Goal: Information Seeking & Learning: Learn about a topic

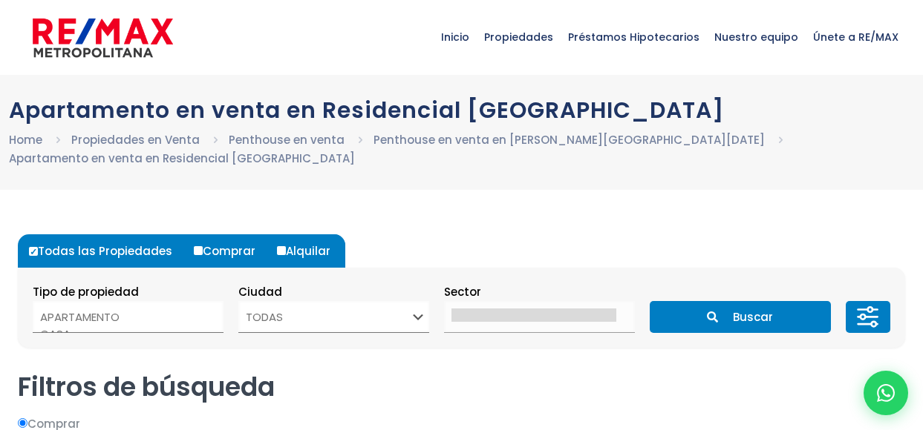
select select
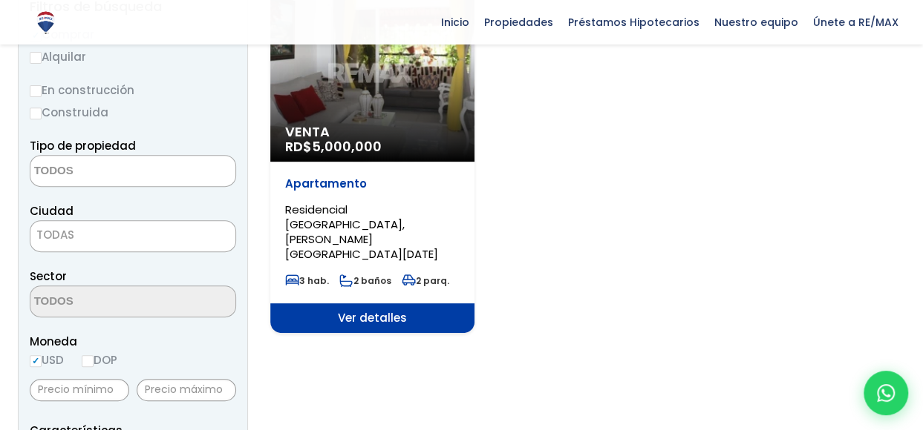
scroll to position [148, 0]
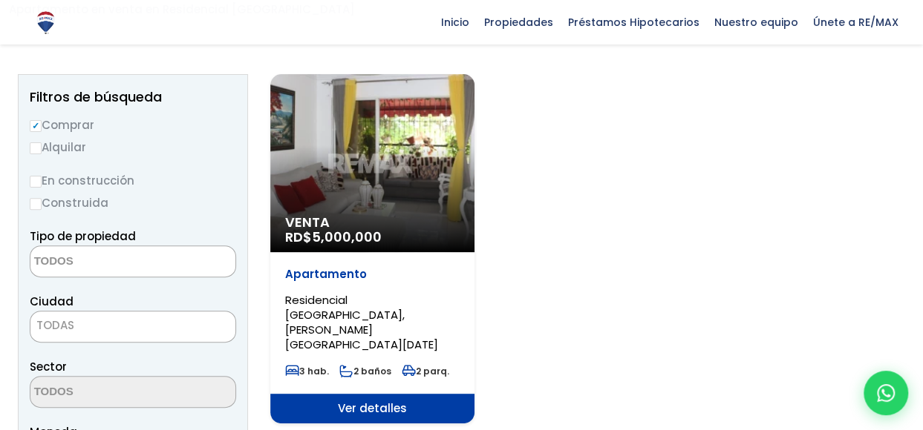
click at [407, 164] on div "Venta RD$ 5,000,000" at bounding box center [372, 163] width 204 height 178
click at [403, 177] on div "Venta RD$ 5,000,000" at bounding box center [372, 163] width 204 height 178
click at [404, 184] on div "Venta RD$ 5,000,000" at bounding box center [372, 163] width 204 height 178
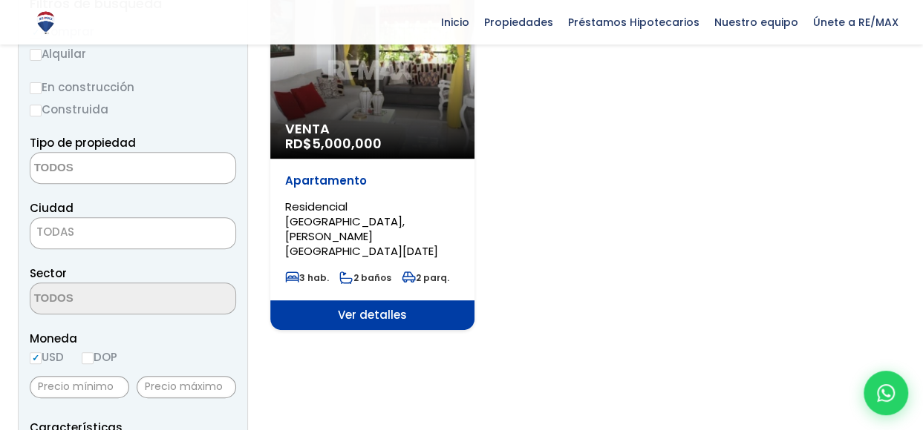
scroll to position [371, 0]
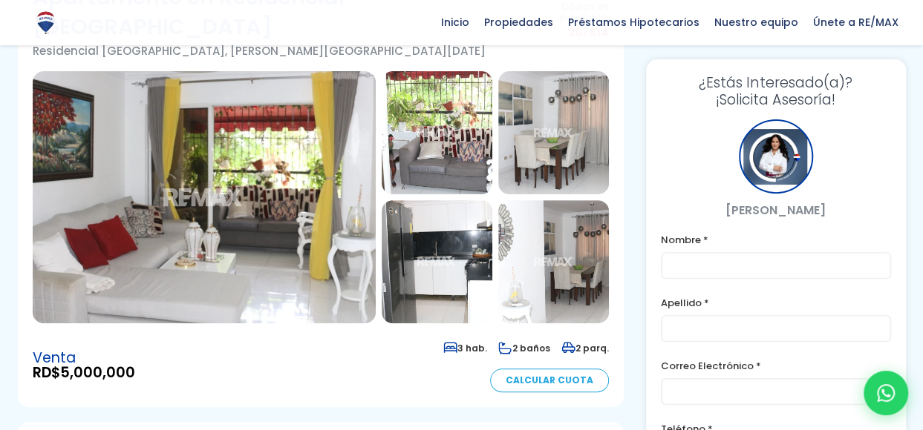
scroll to position [74, 0]
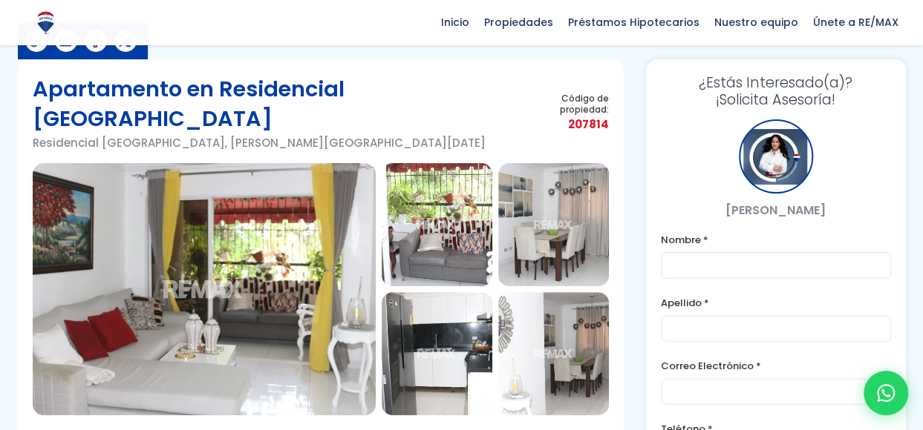
click at [425, 305] on img at bounding box center [436, 353] width 111 height 123
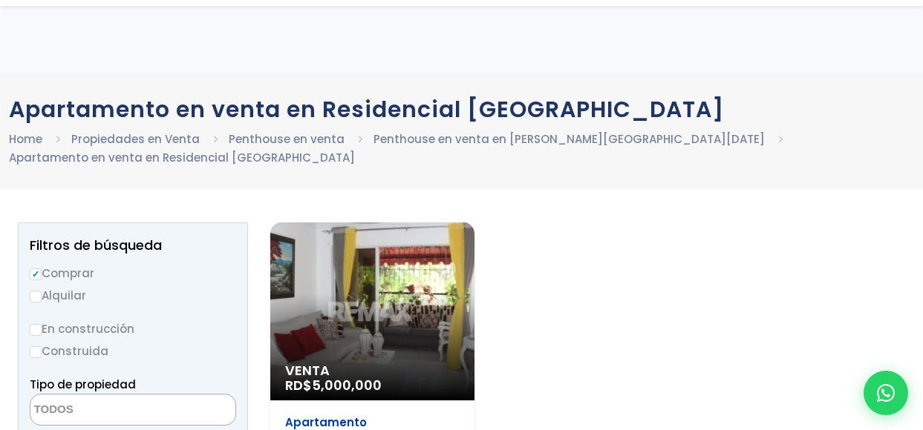
select select
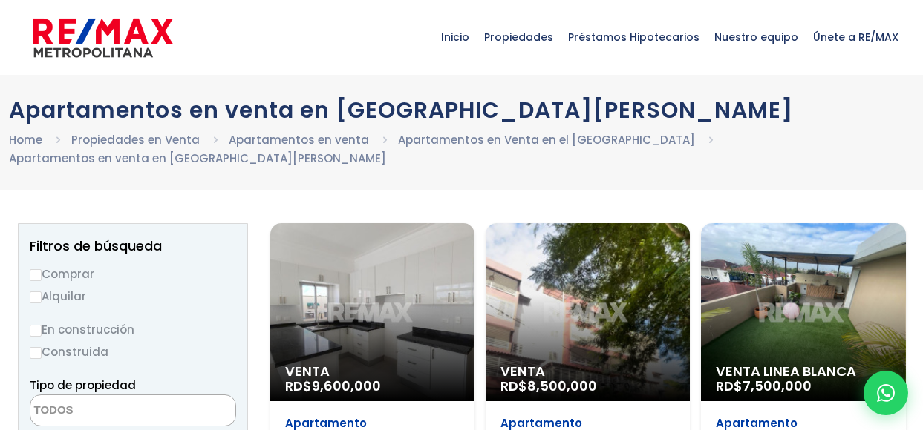
select select
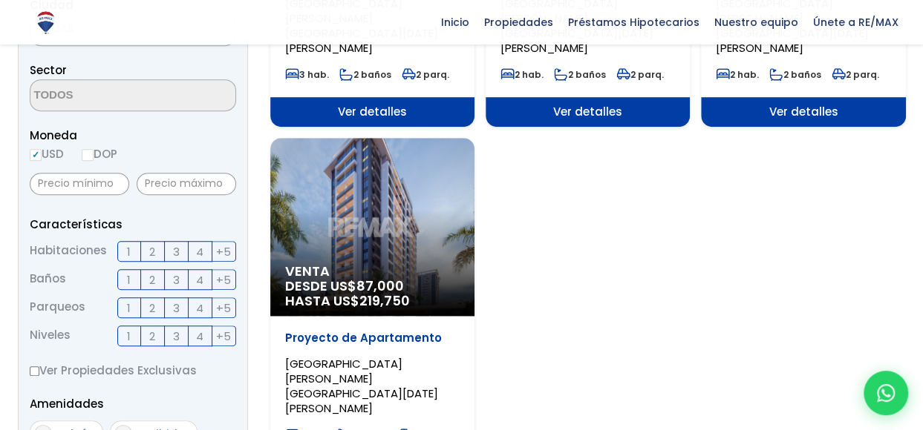
scroll to position [148, 0]
